Goal: Navigation & Orientation: Find specific page/section

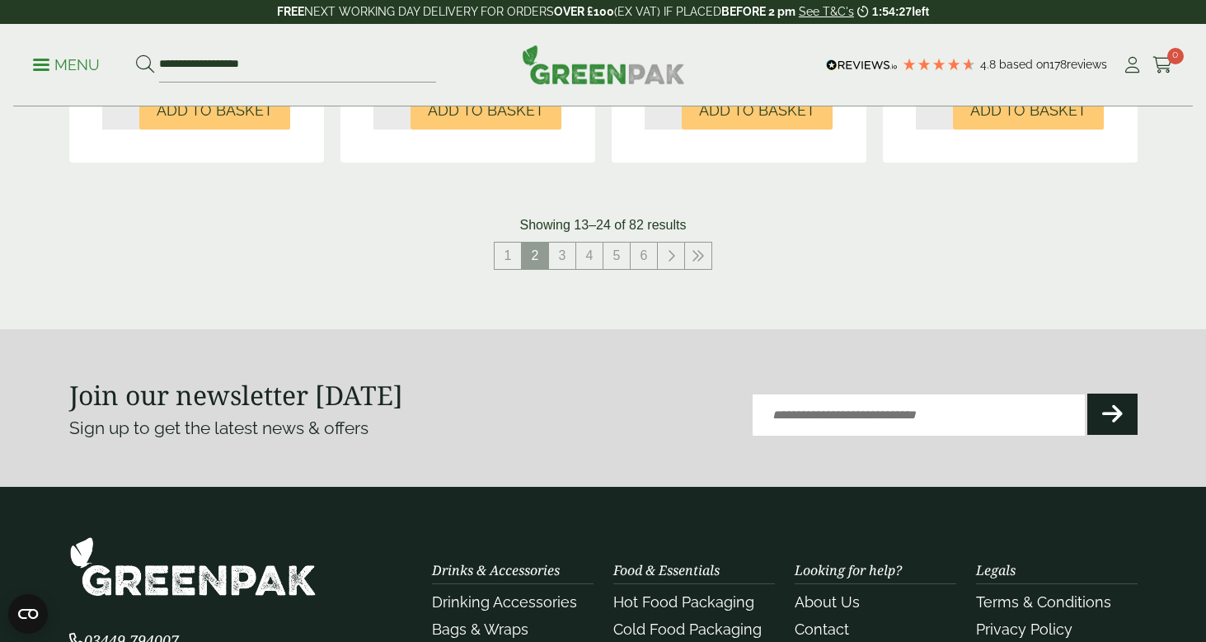
scroll to position [1999, 0]
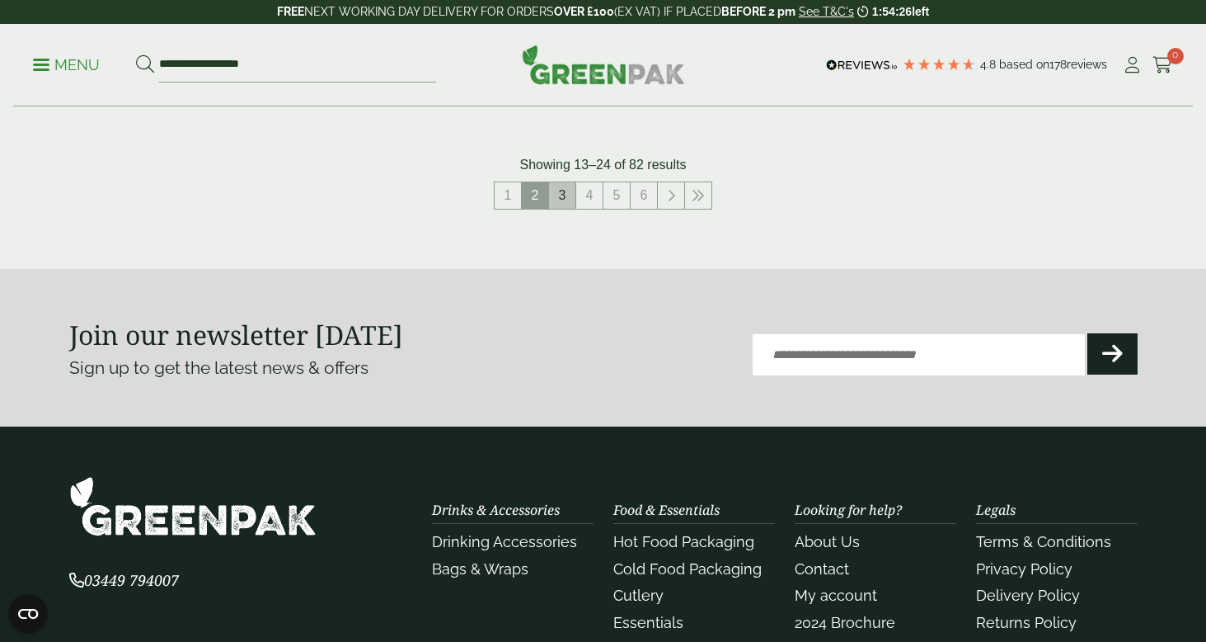
click at [559, 209] on link "3" at bounding box center [562, 195] width 26 height 26
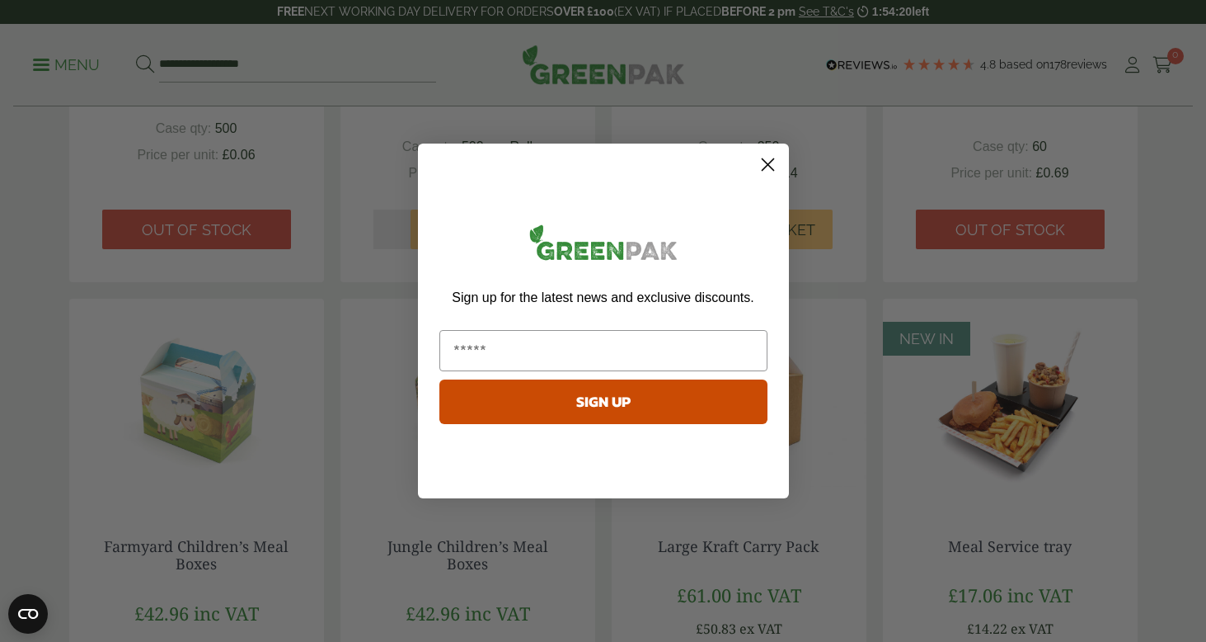
scroll to position [1239, 0]
click at [773, 158] on circle "Close dialog" at bounding box center [767, 164] width 27 height 27
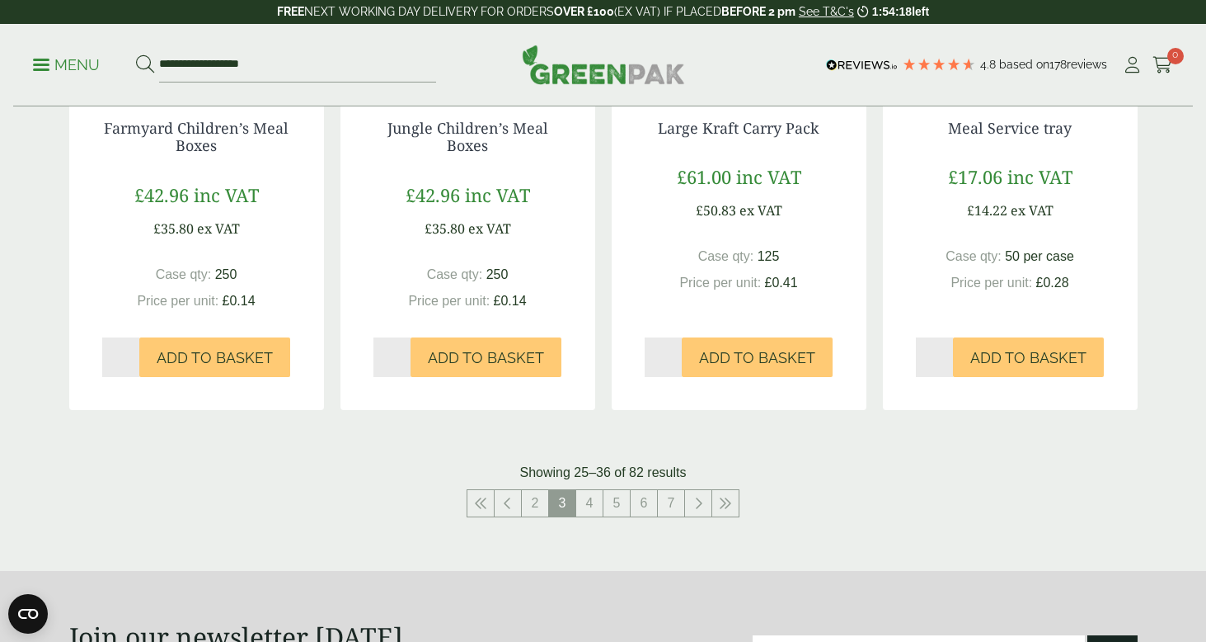
scroll to position [1657, 0]
click at [593, 515] on link "4" at bounding box center [589, 502] width 26 height 26
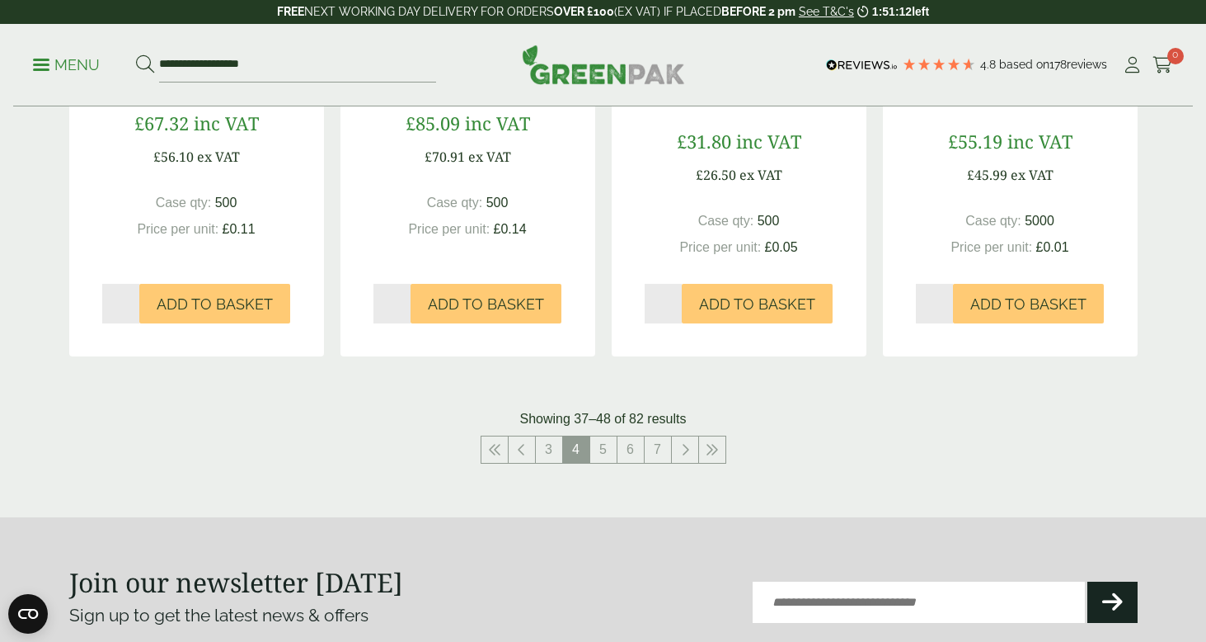
scroll to position [1795, 0]
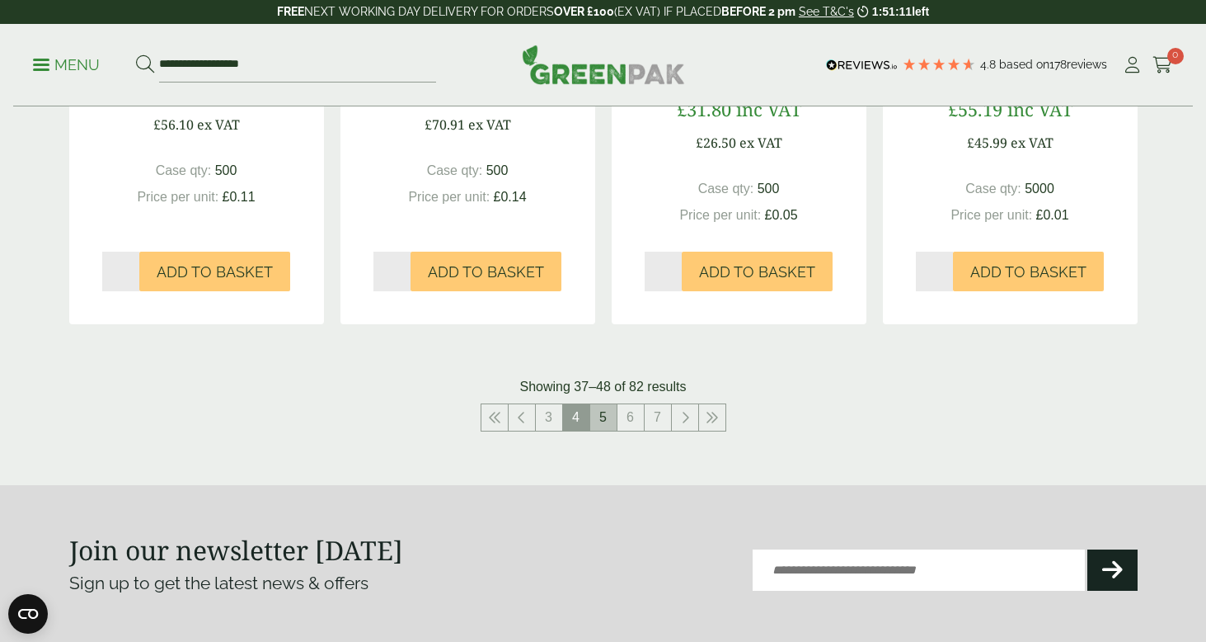
click at [604, 420] on link "5" at bounding box center [603, 417] width 26 height 26
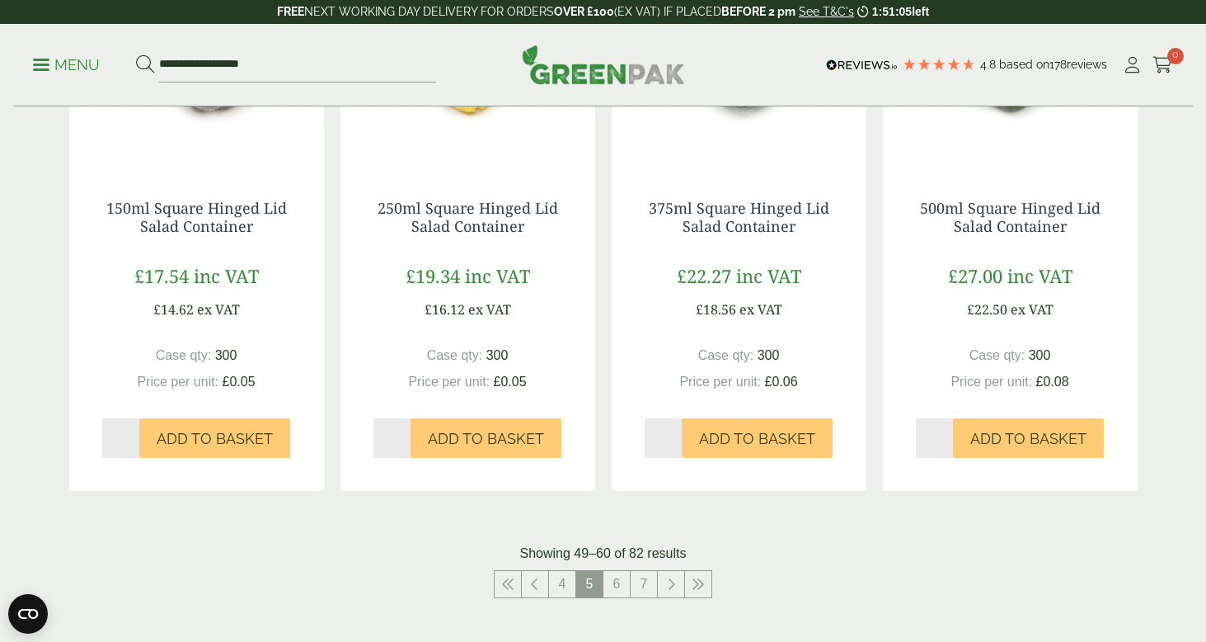
scroll to position [1716, 0]
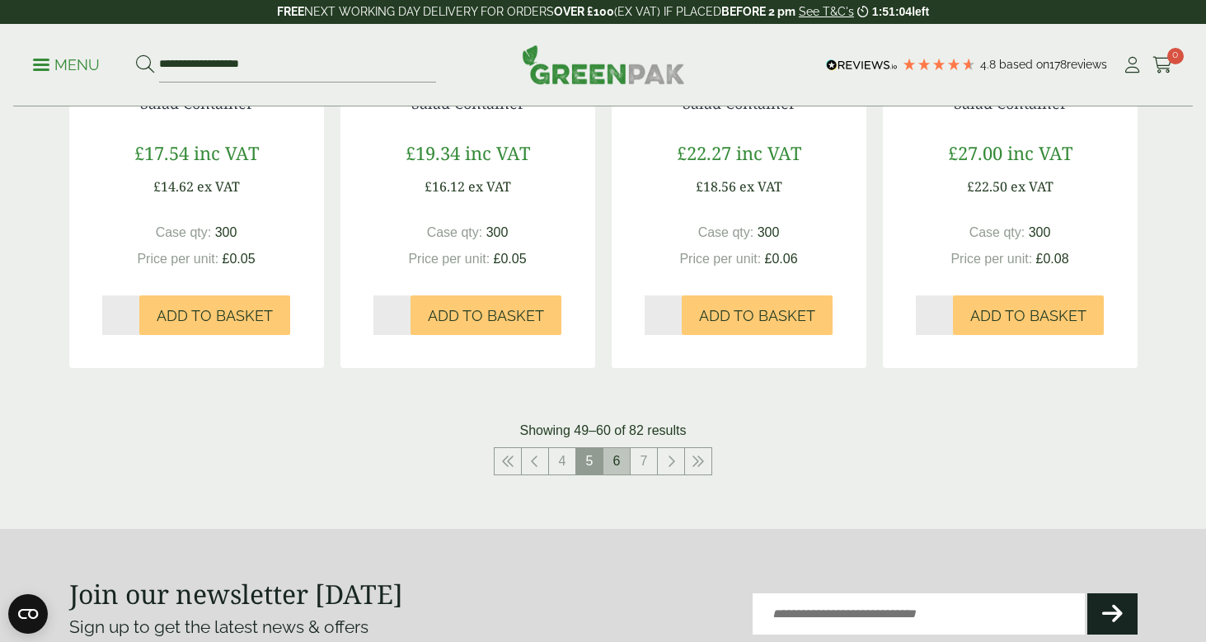
click at [628, 458] on link "6" at bounding box center [617, 461] width 26 height 26
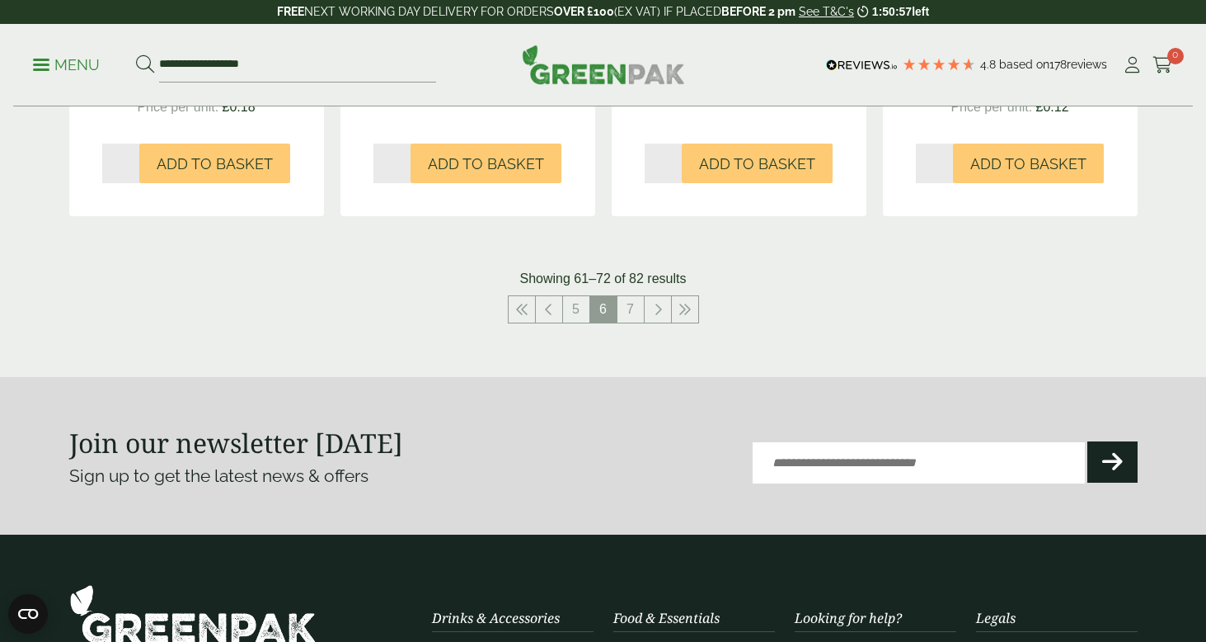
scroll to position [1888, 0]
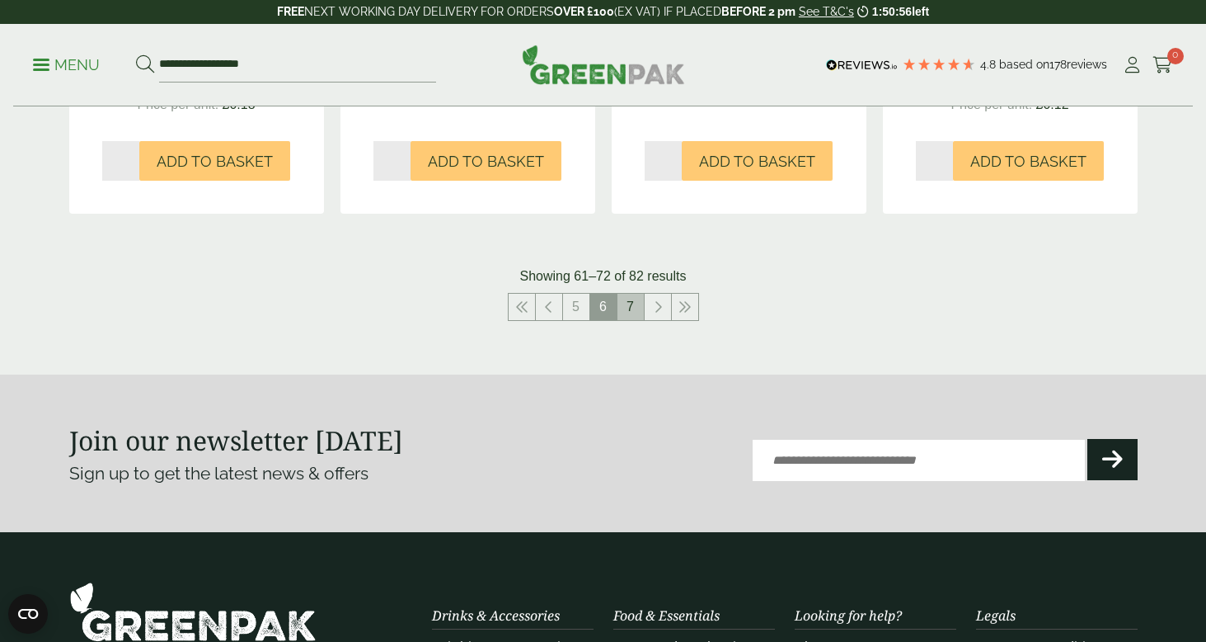
click at [622, 300] on link "7" at bounding box center [631, 307] width 26 height 26
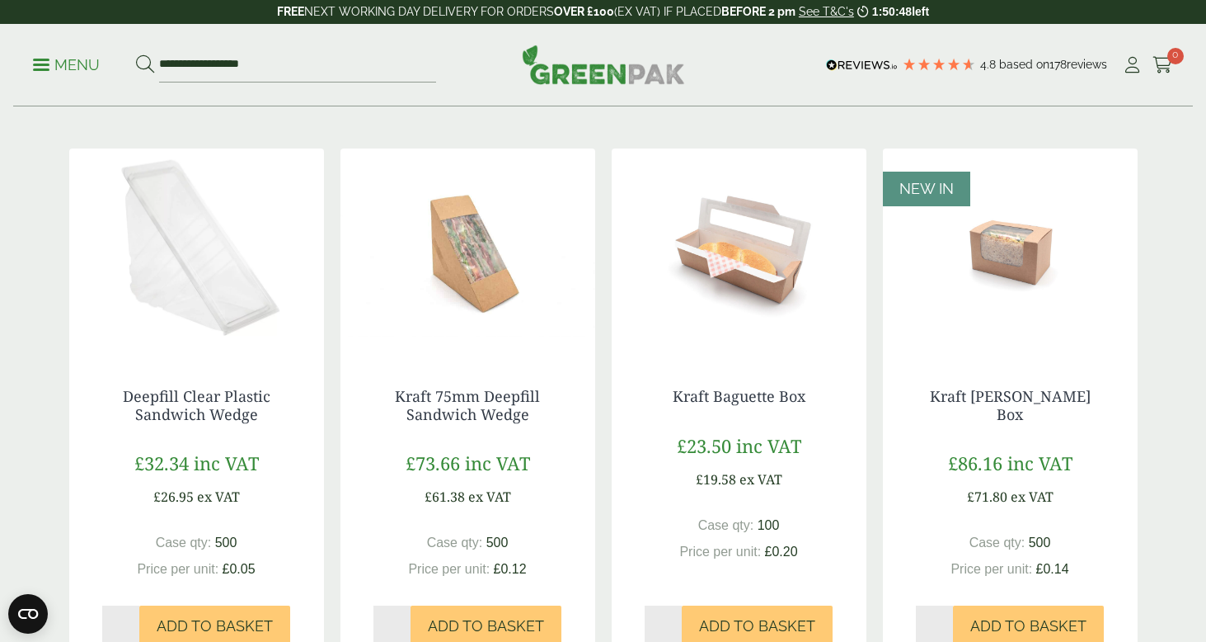
scroll to position [319, 0]
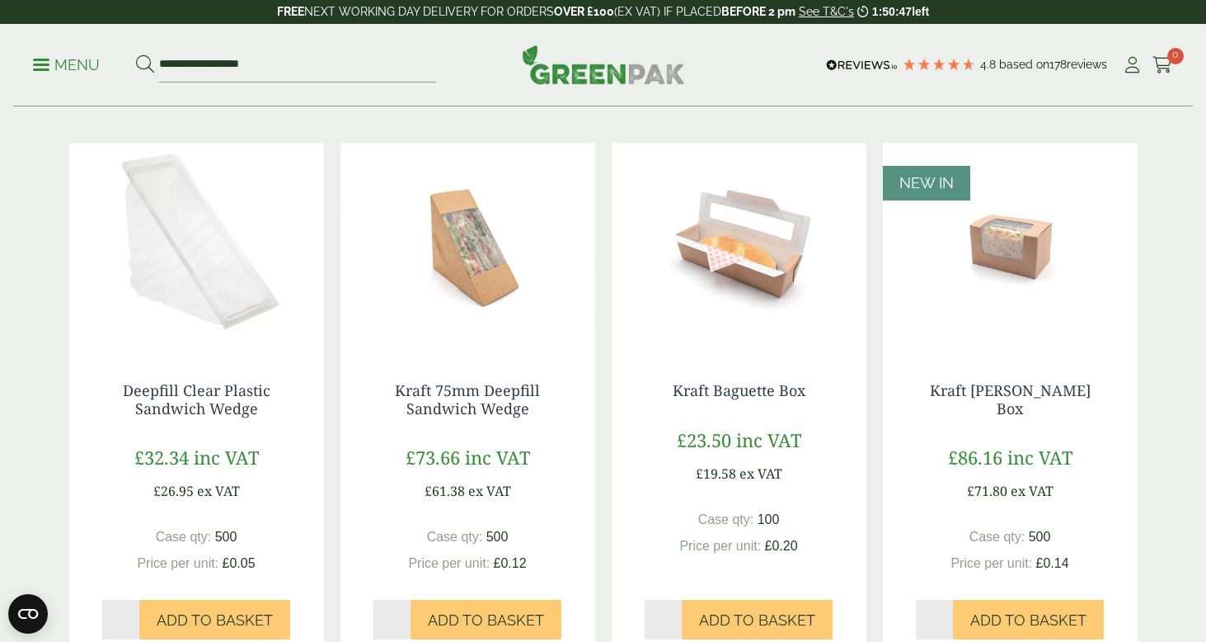
click at [969, 270] on img at bounding box center [1010, 246] width 255 height 206
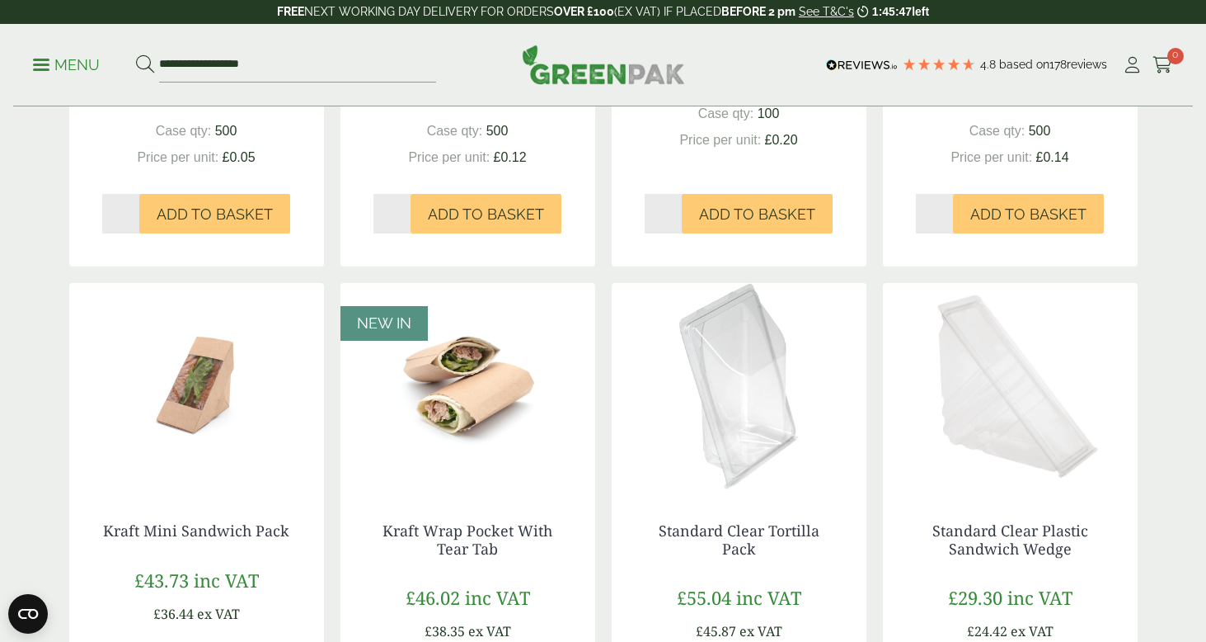
scroll to position [0, 0]
